Goal: Task Accomplishment & Management: Complete application form

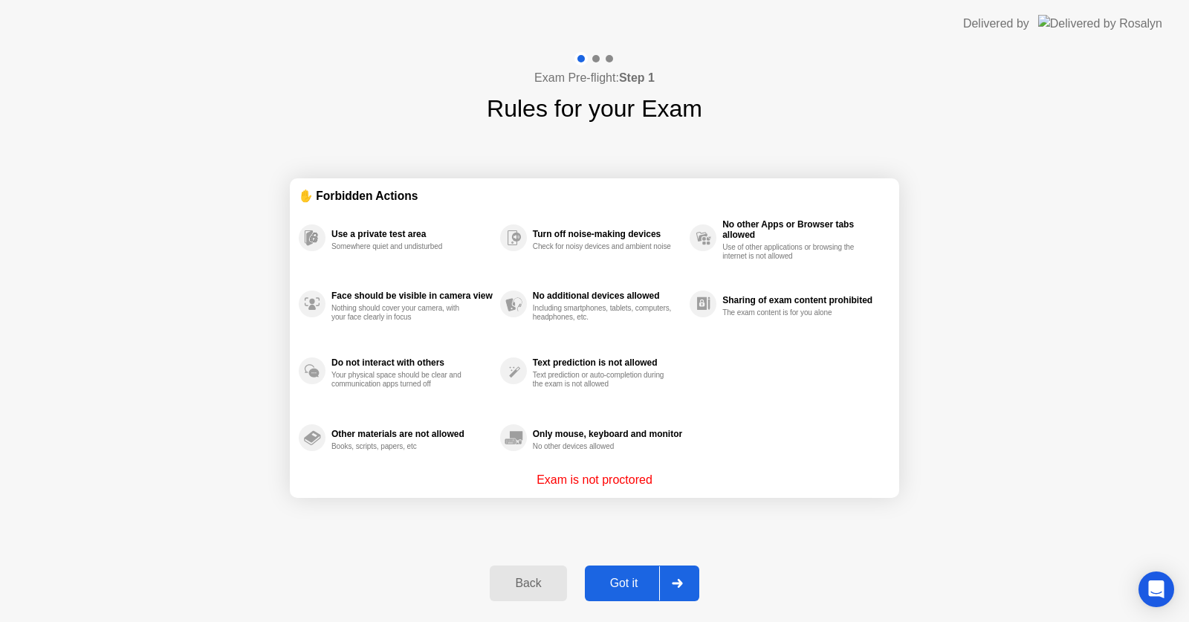
click at [630, 587] on div "Got it" at bounding box center [624, 583] width 70 height 13
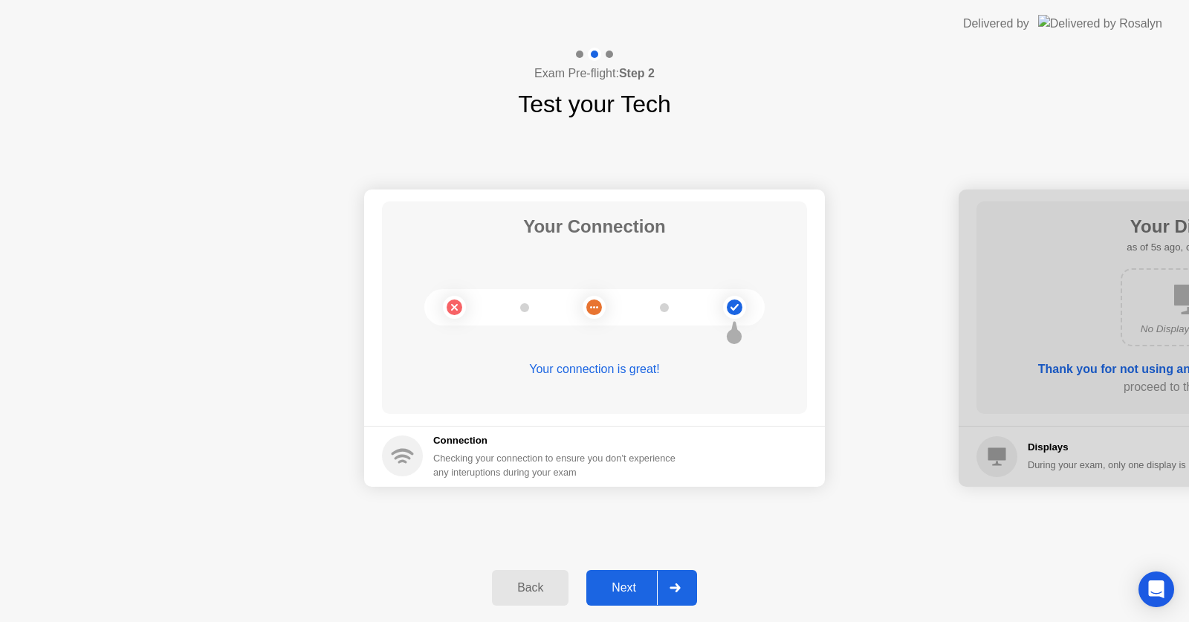
click at [623, 593] on div "Next" at bounding box center [624, 587] width 66 height 13
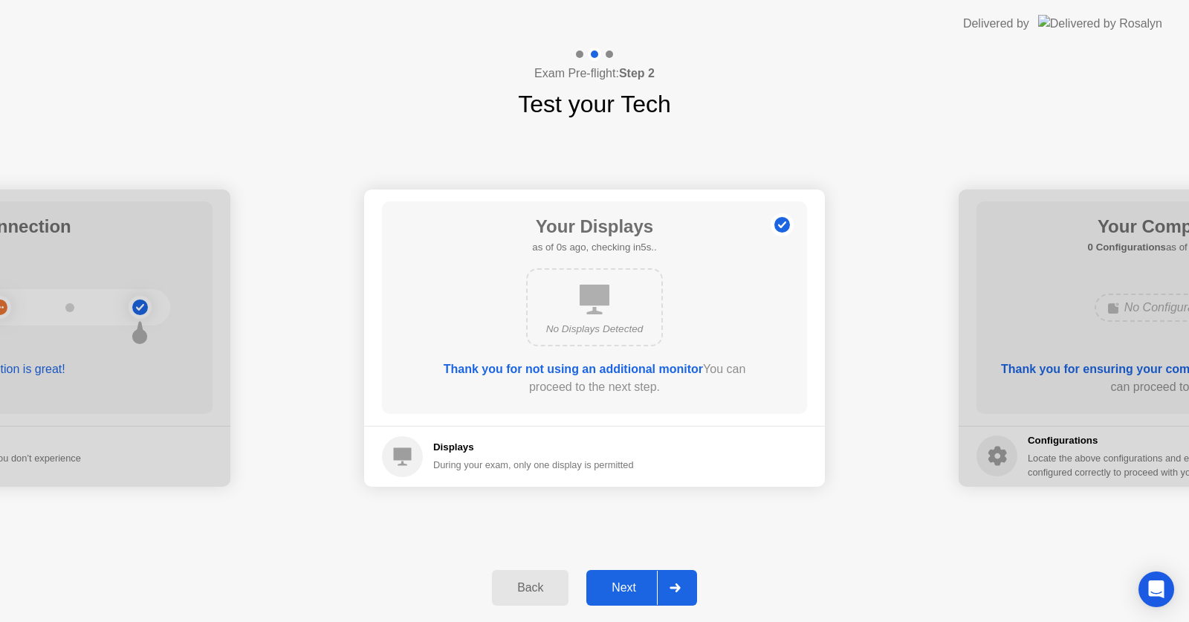
click at [624, 587] on div "Next" at bounding box center [624, 587] width 66 height 13
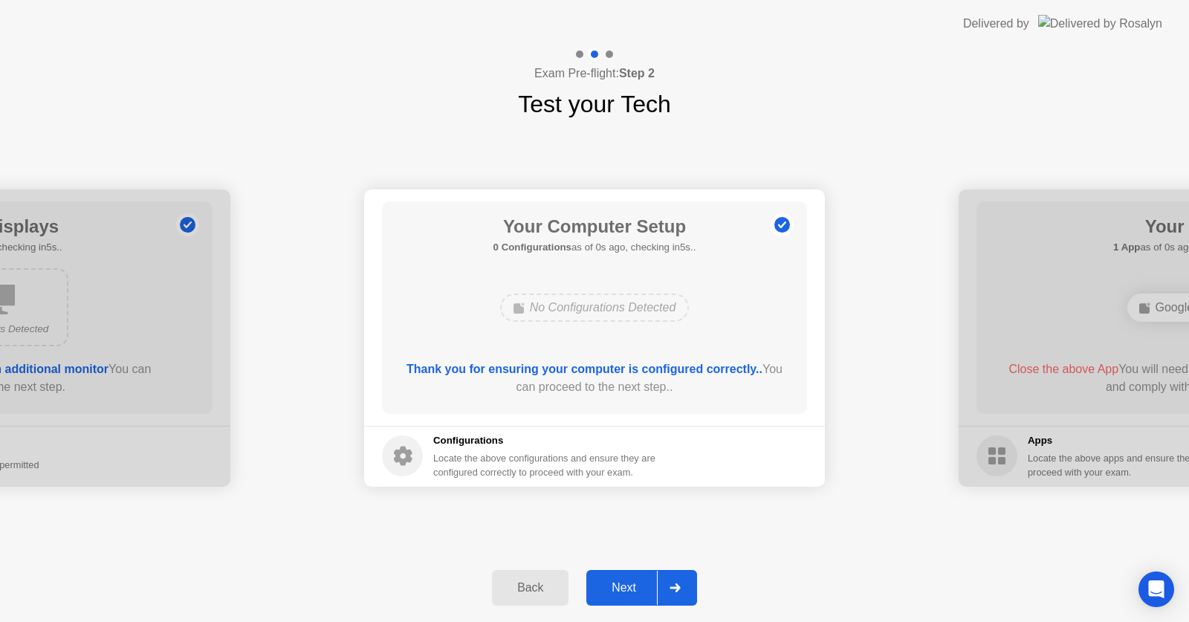
click at [624, 587] on div "Next" at bounding box center [624, 587] width 66 height 13
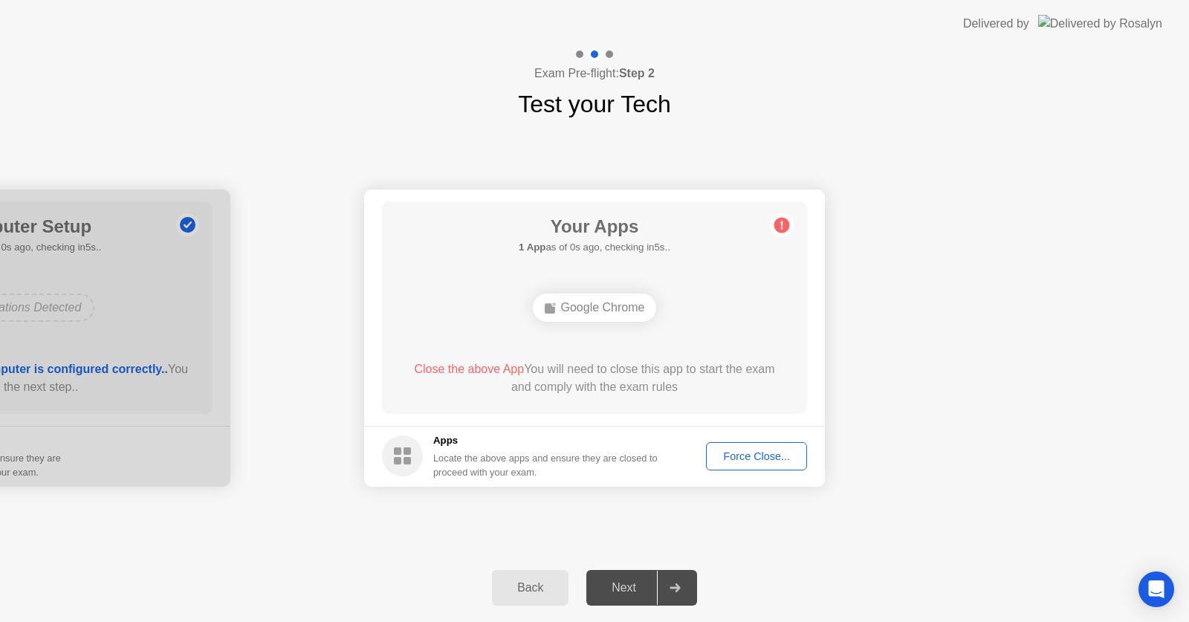
click at [744, 462] on div "Force Close..." at bounding box center [756, 456] width 91 height 12
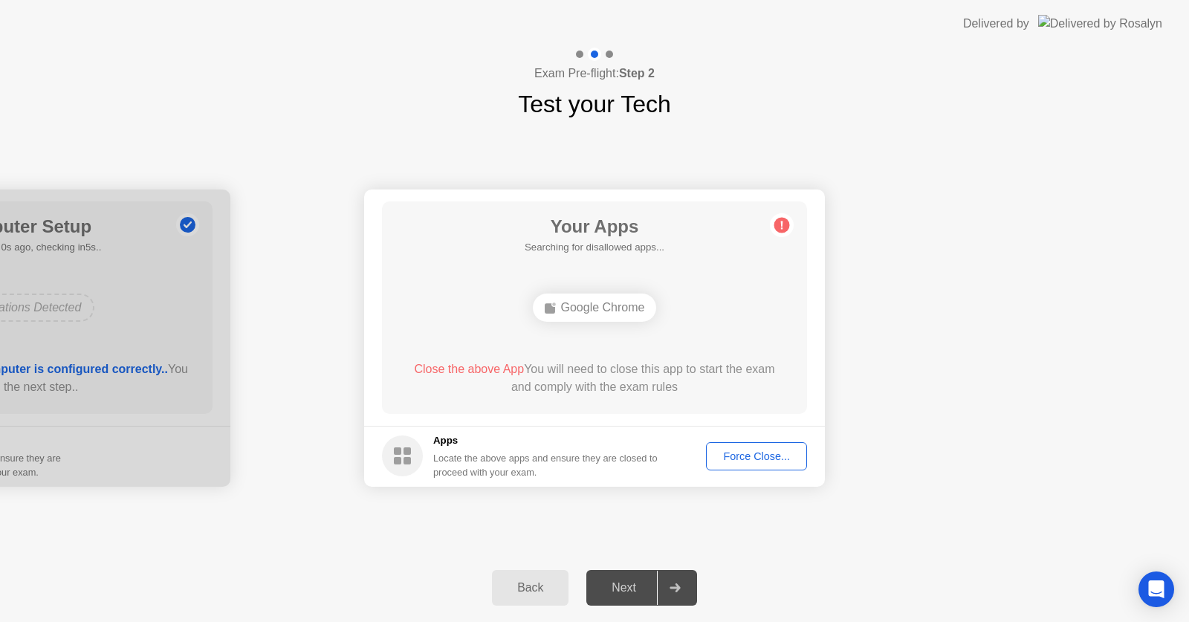
click at [779, 450] on div "Force Close..." at bounding box center [756, 456] width 91 height 12
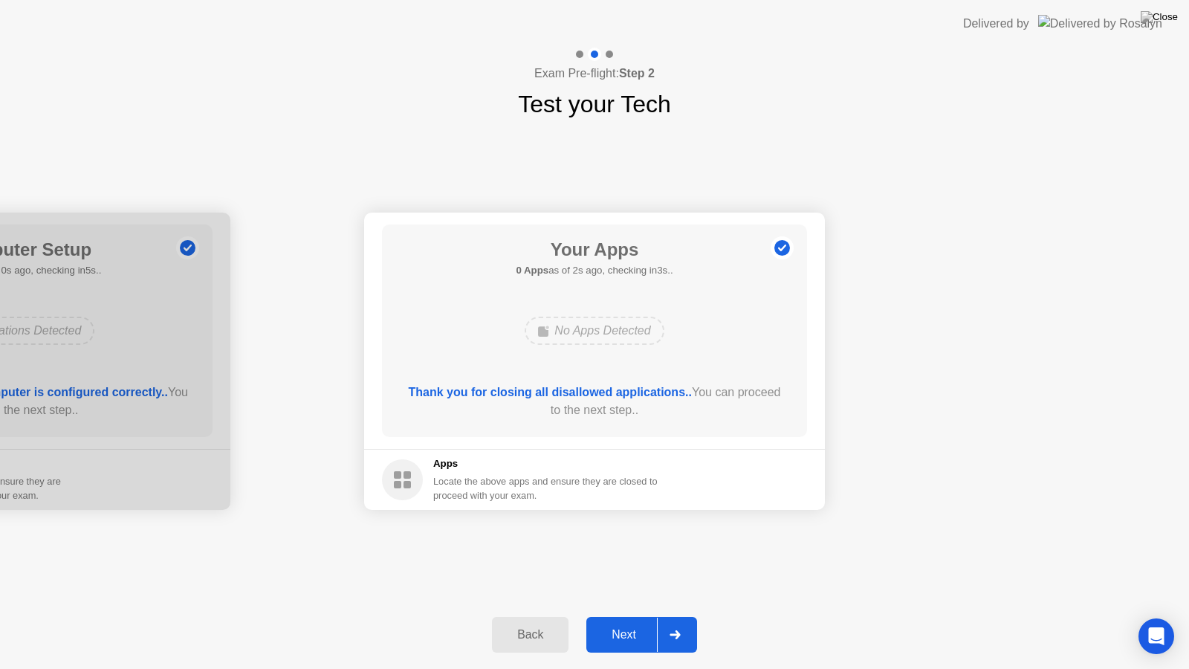
click at [628, 621] on div "Next" at bounding box center [624, 634] width 66 height 13
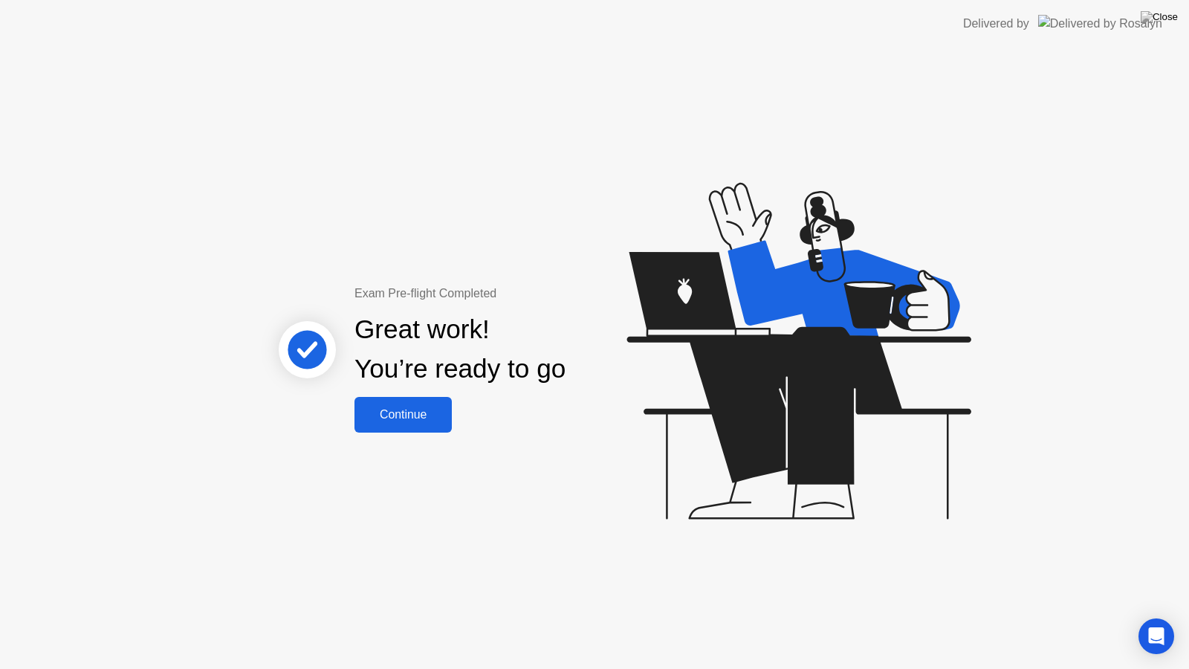
click at [412, 421] on div "Continue" at bounding box center [403, 414] width 88 height 13
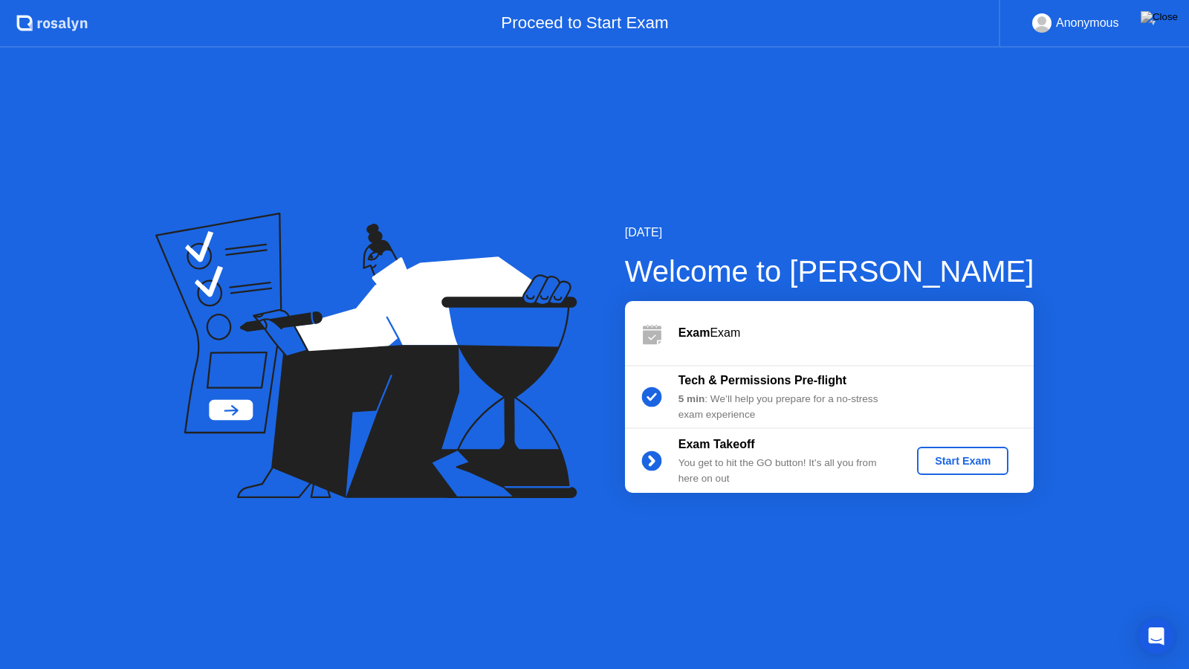
click at [963, 462] on div "Start Exam" at bounding box center [963, 461] width 80 height 12
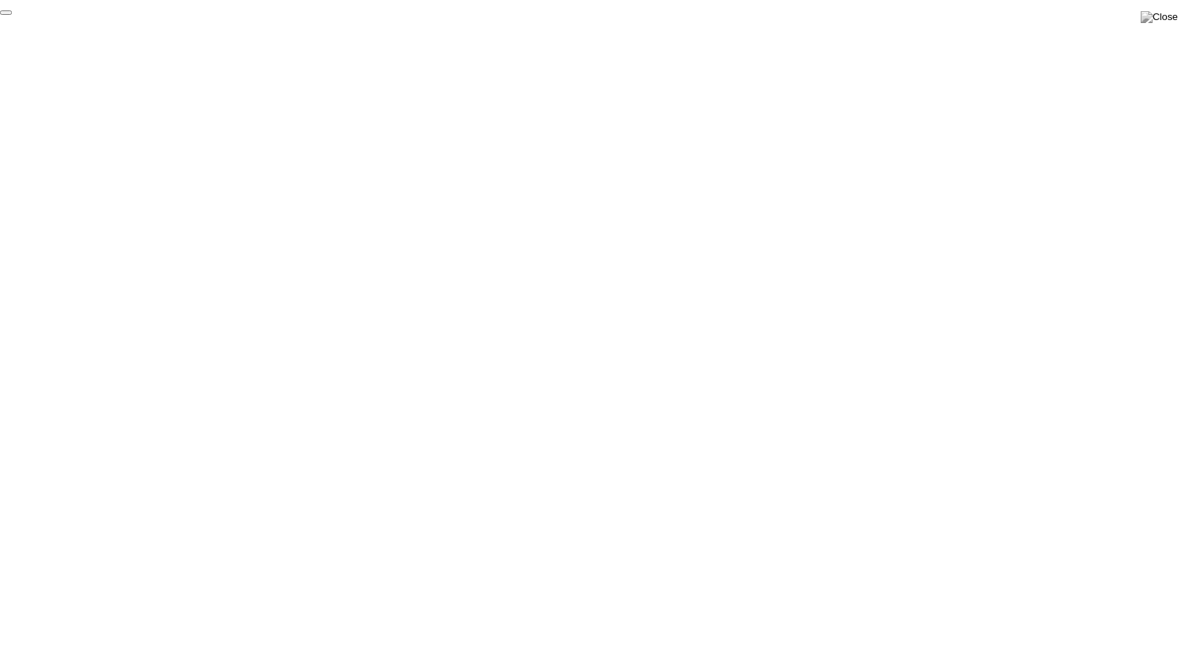
click div "End Proctoring Session"
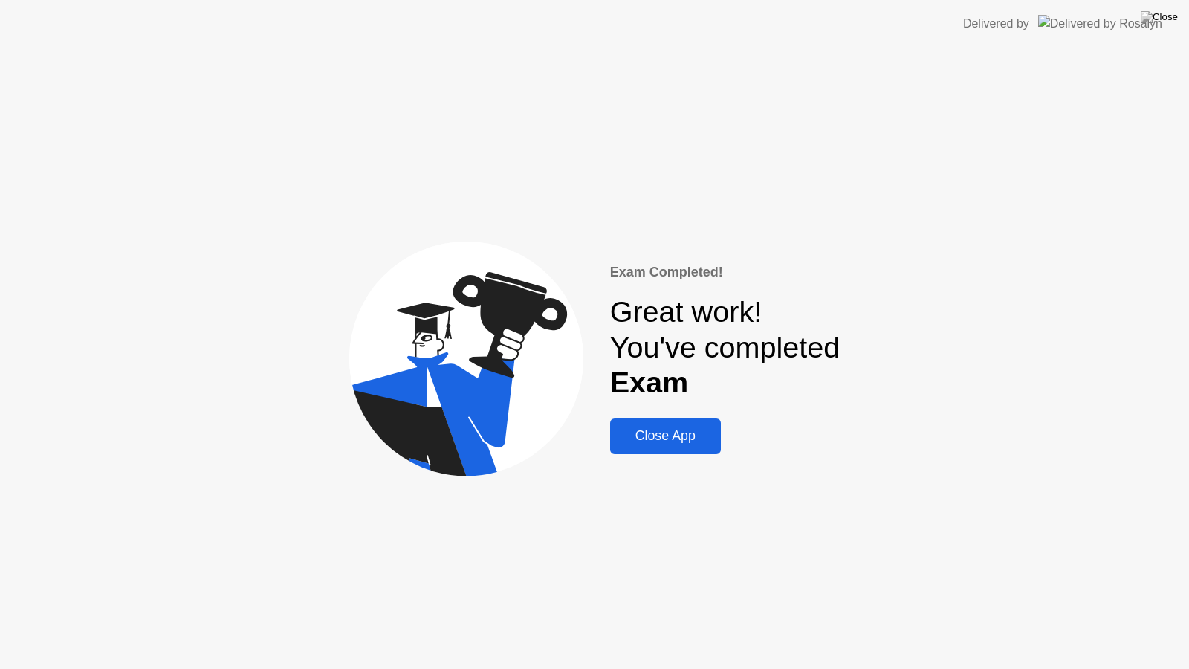
click at [694, 443] on div "Close App" at bounding box center [666, 436] width 102 height 16
